Goal: Task Accomplishment & Management: Manage account settings

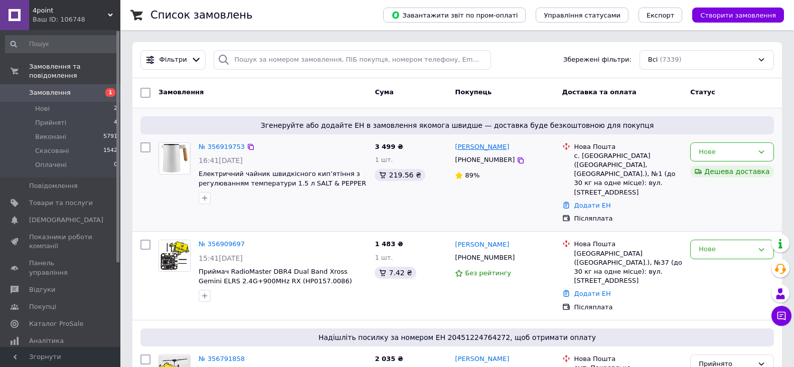
click at [472, 148] on link "[PERSON_NAME]" at bounding box center [482, 147] width 54 height 10
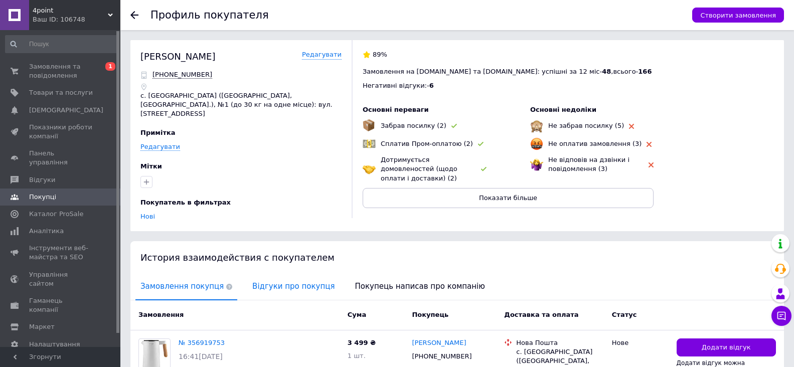
click at [272, 274] on span "Відгуки про покупця" at bounding box center [293, 287] width 92 height 26
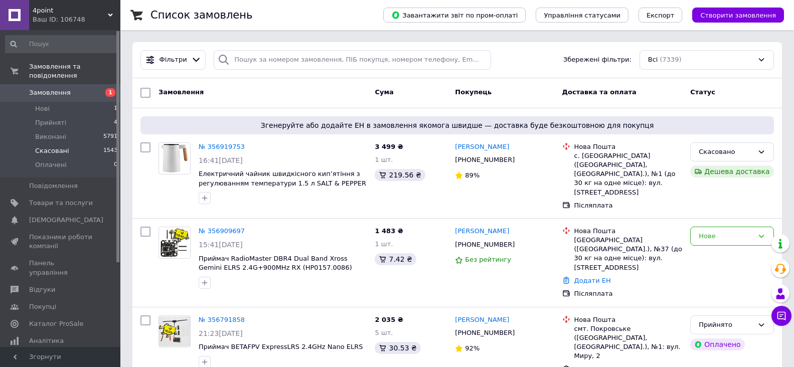
click at [52, 146] on span "Скасовані" at bounding box center [52, 150] width 34 height 9
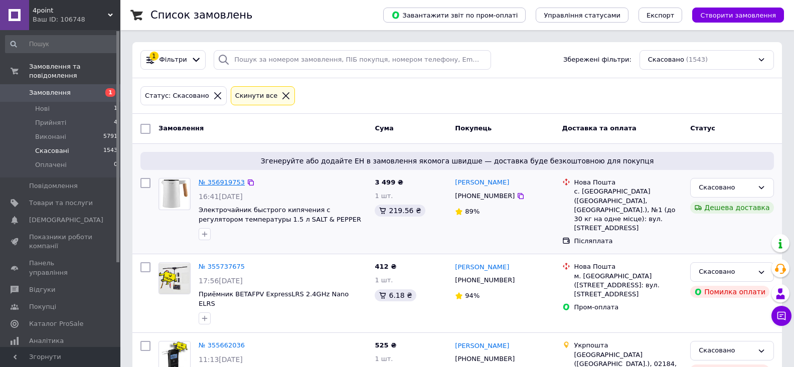
click at [215, 181] on link "№ 356919753" at bounding box center [222, 182] width 46 height 8
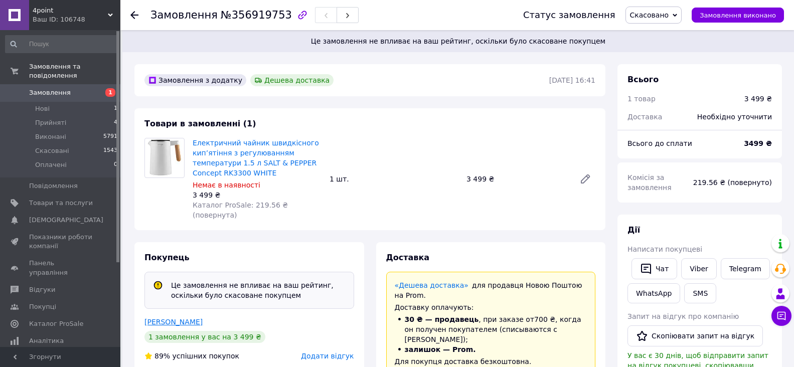
click at [179, 318] on link "[PERSON_NAME]" at bounding box center [173, 322] width 58 height 8
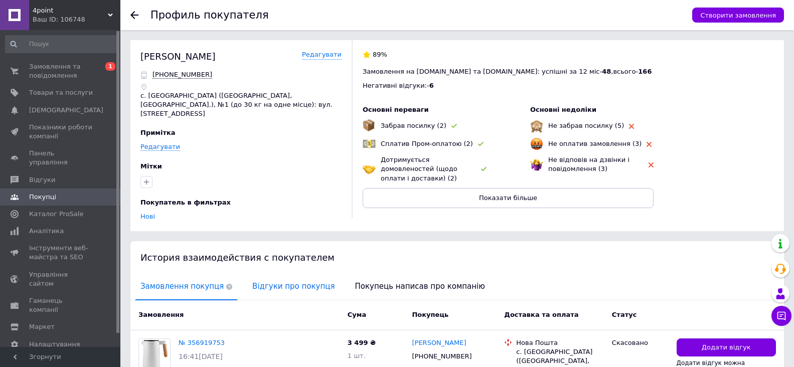
click at [251, 274] on span "Відгуки про покупця" at bounding box center [293, 287] width 92 height 26
